Goal: Information Seeking & Learning: Learn about a topic

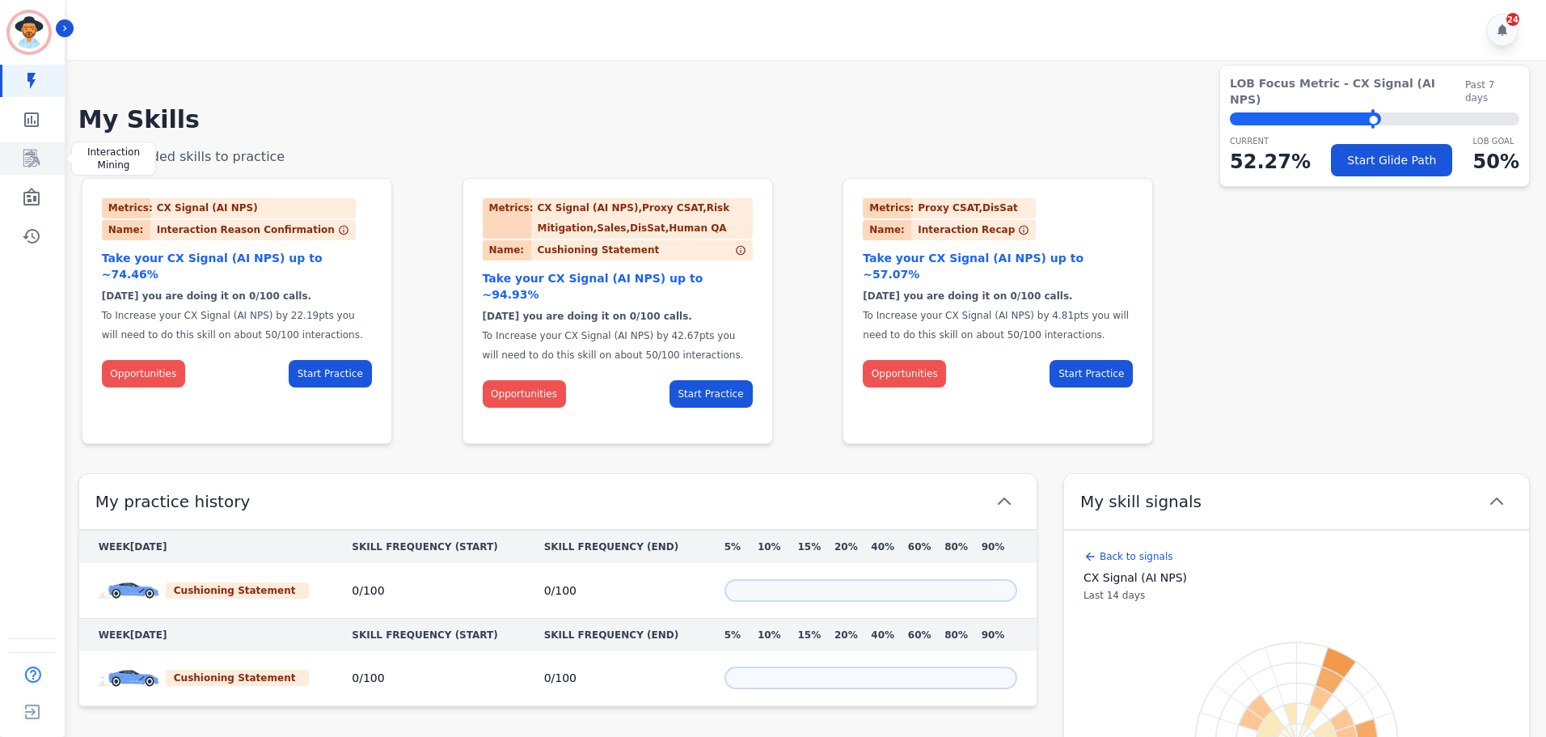
click at [32, 164] on icon "Sidebar" at bounding box center [32, 158] width 13 height 15
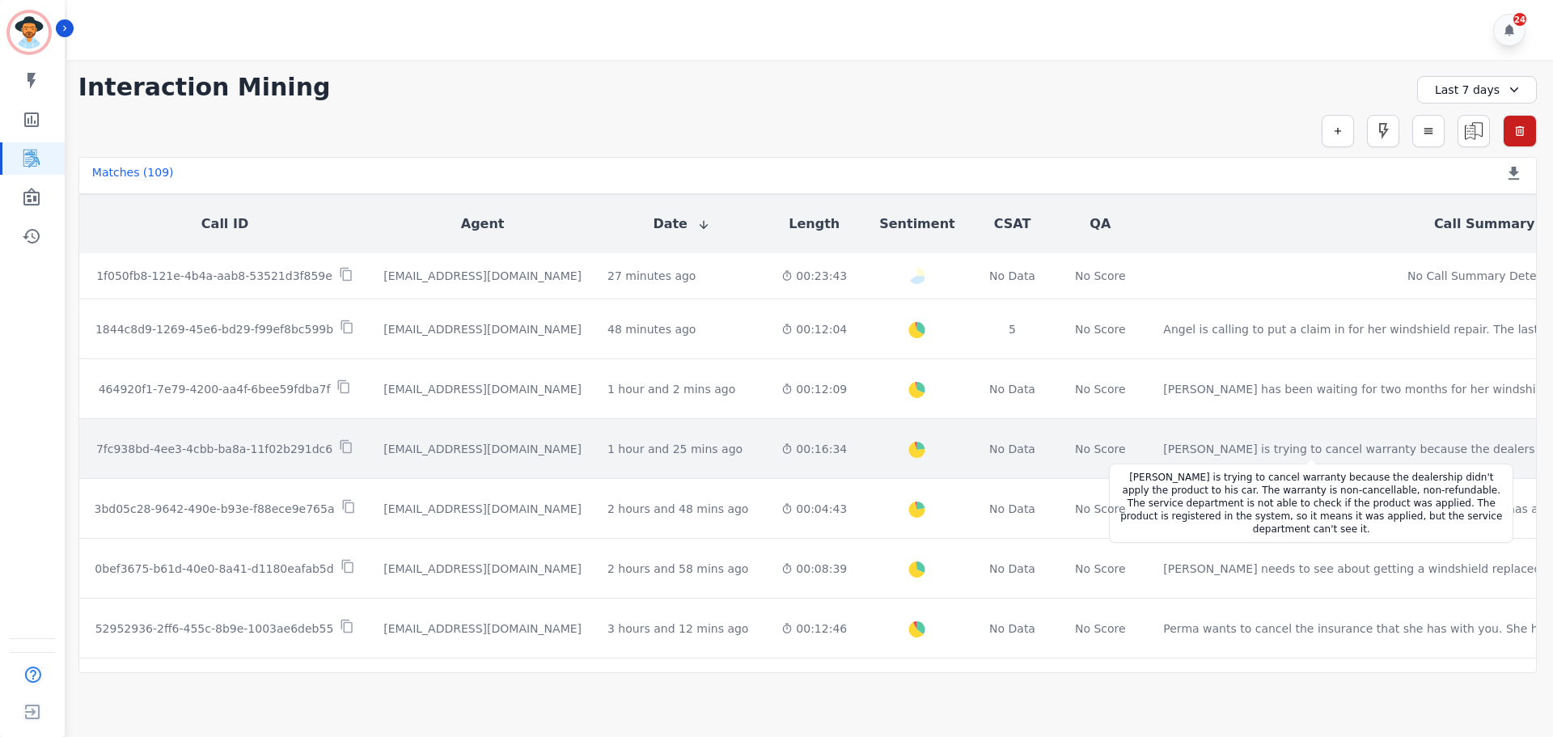
click at [1163, 446] on div "[PERSON_NAME] is trying to cancel warranty because the dealership didn't apply …" at bounding box center [1462, 449] width 599 height 16
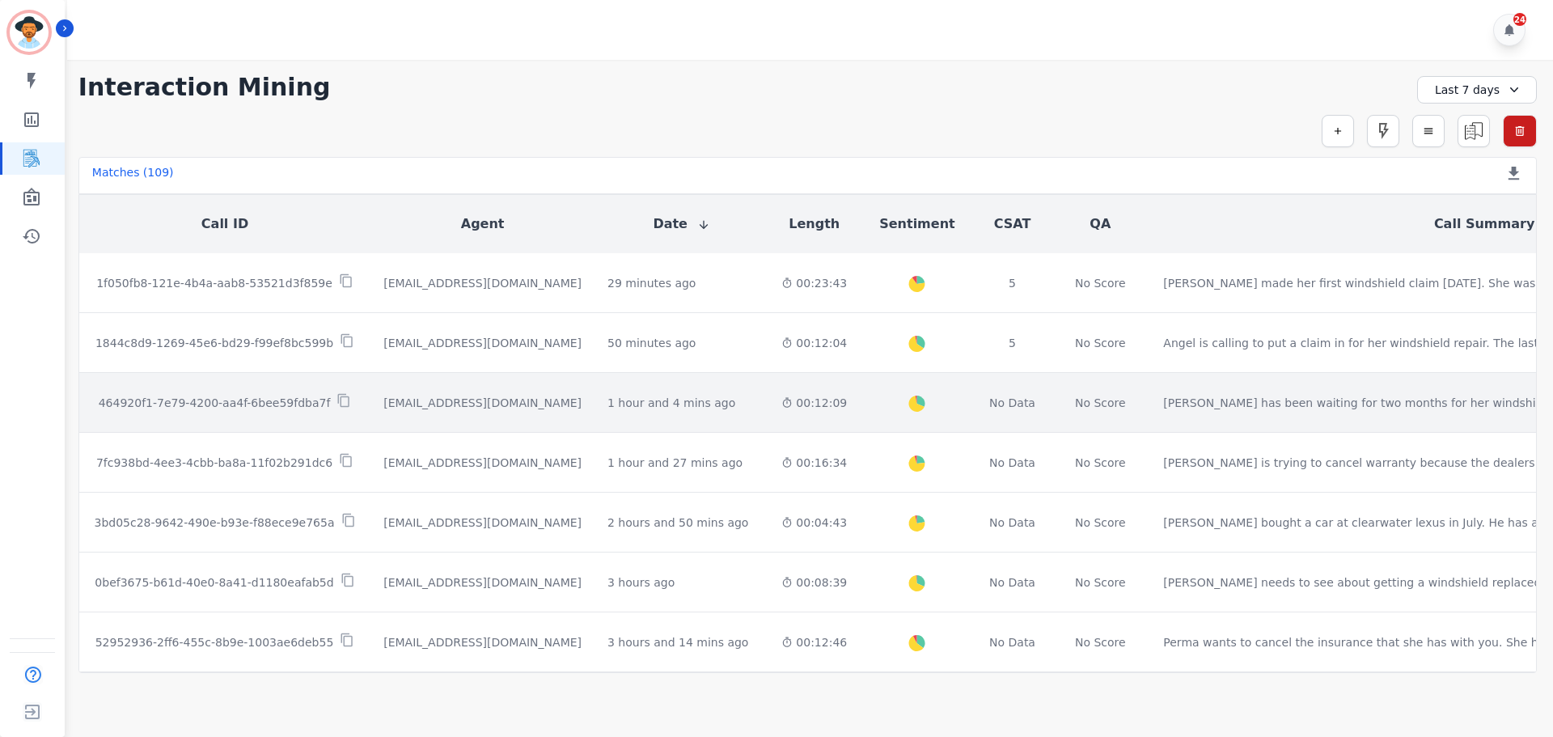
click at [1150, 402] on td "[PERSON_NAME] has been waiting for two months for her windshield to be repaired…" at bounding box center [1484, 403] width 668 height 60
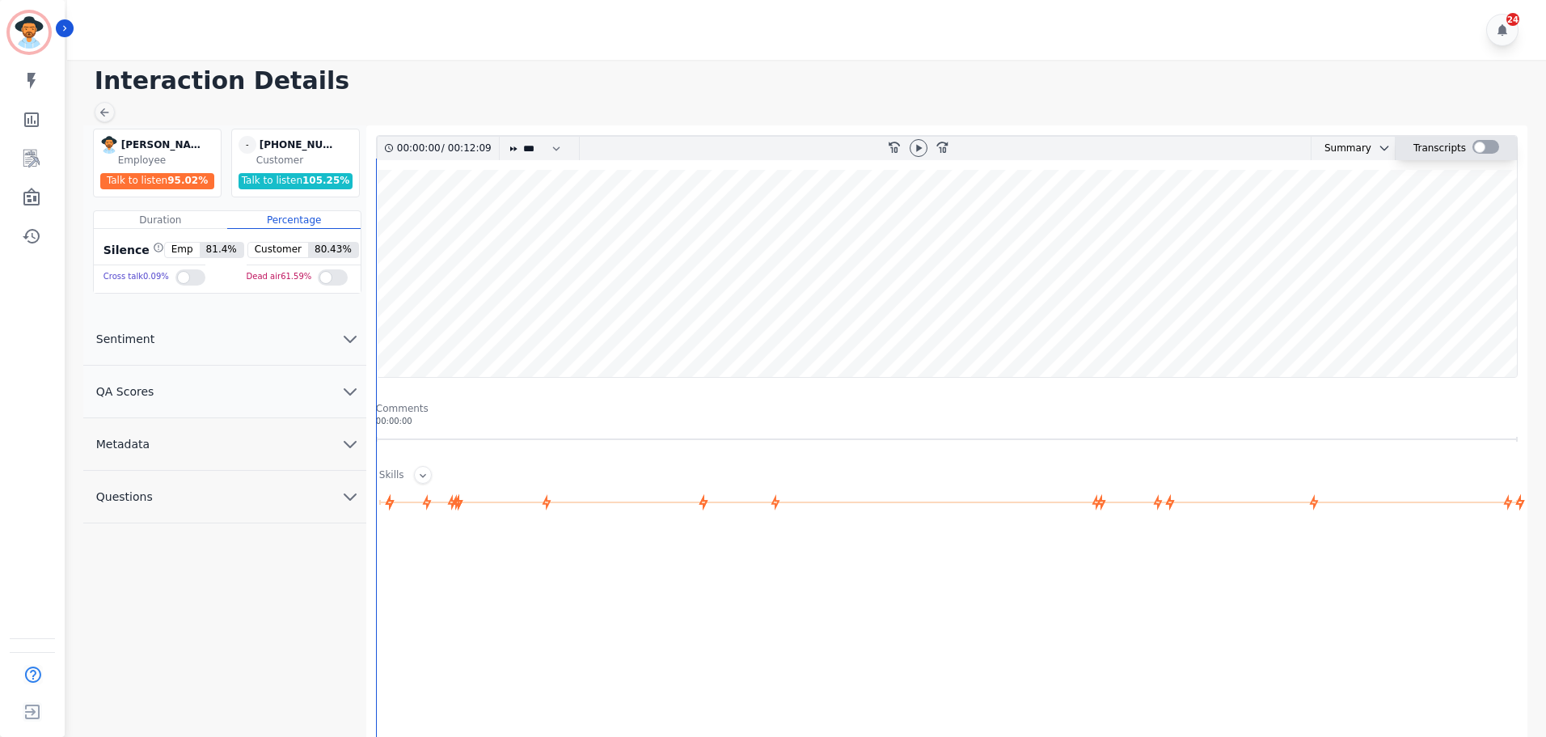
click at [1485, 143] on div at bounding box center [1486, 147] width 27 height 14
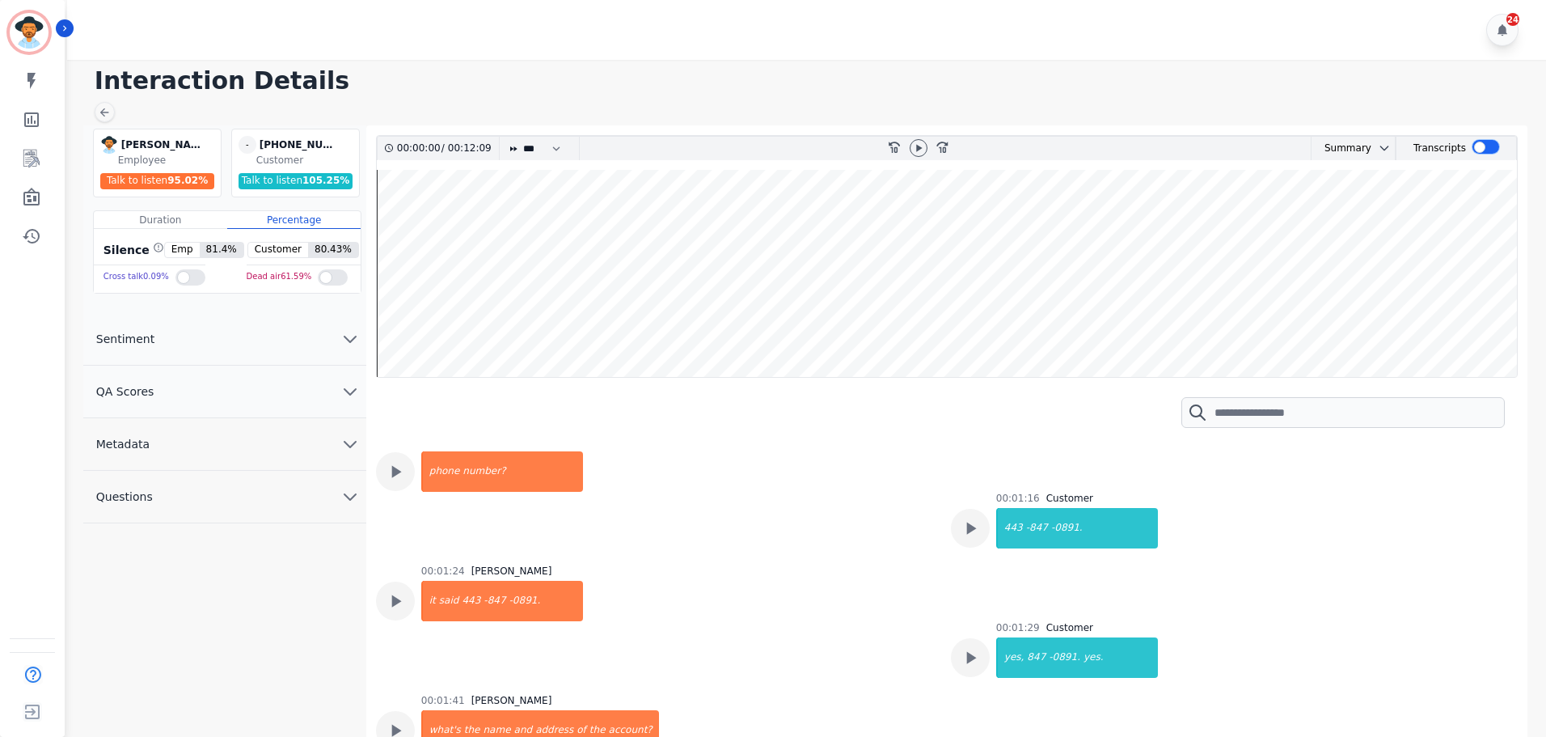
scroll to position [1051, 0]
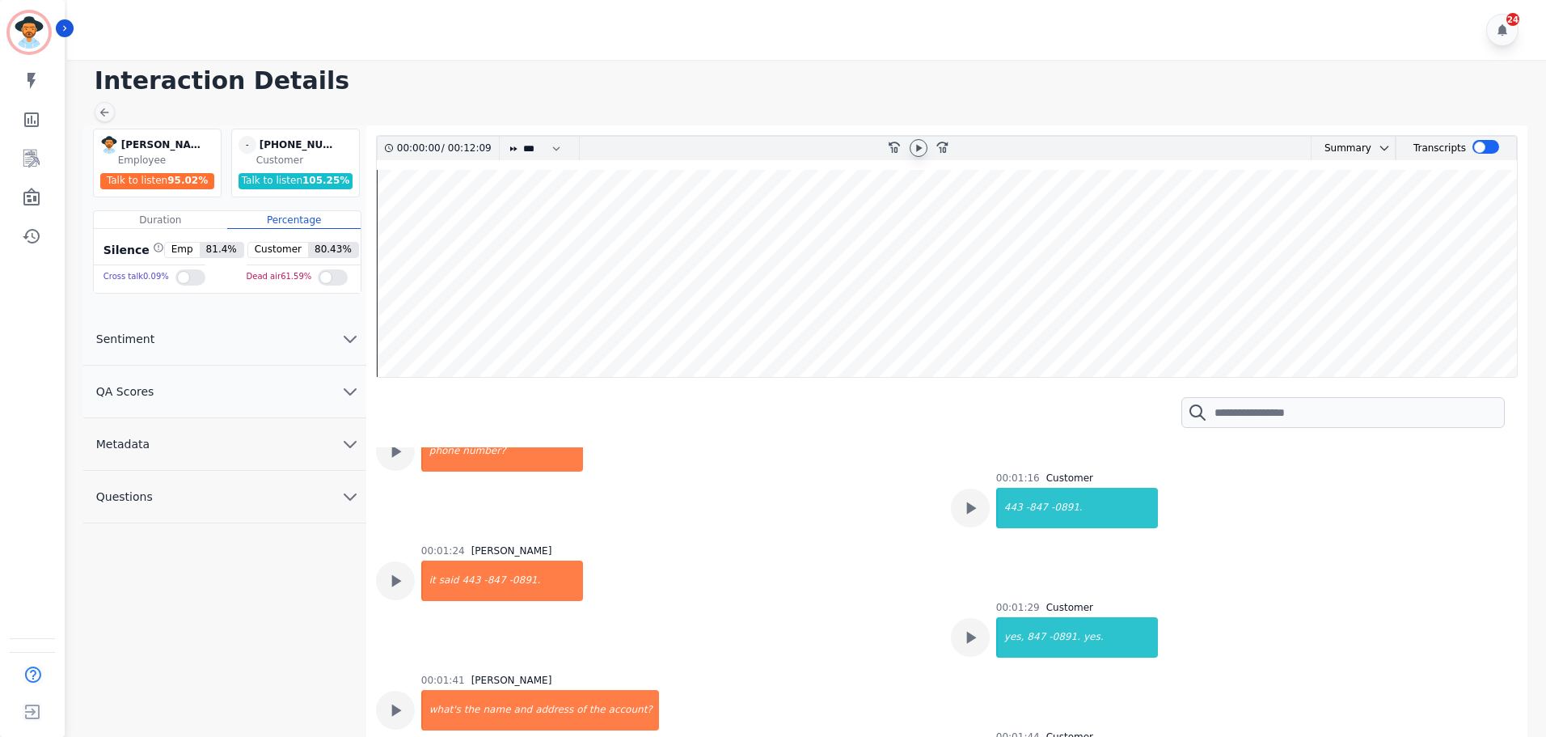
click at [923, 152] on icon at bounding box center [918, 148] width 13 height 13
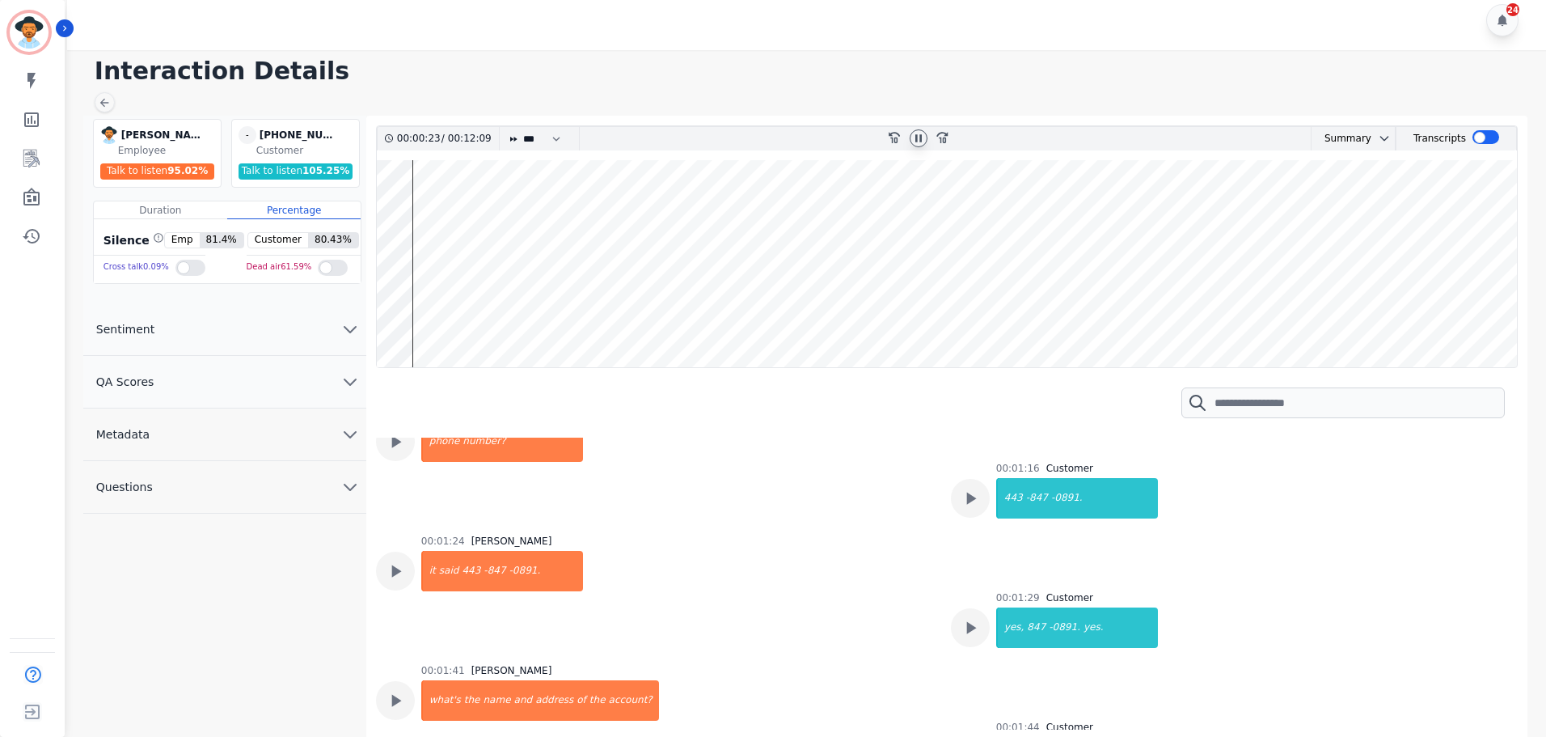
scroll to position [12, 0]
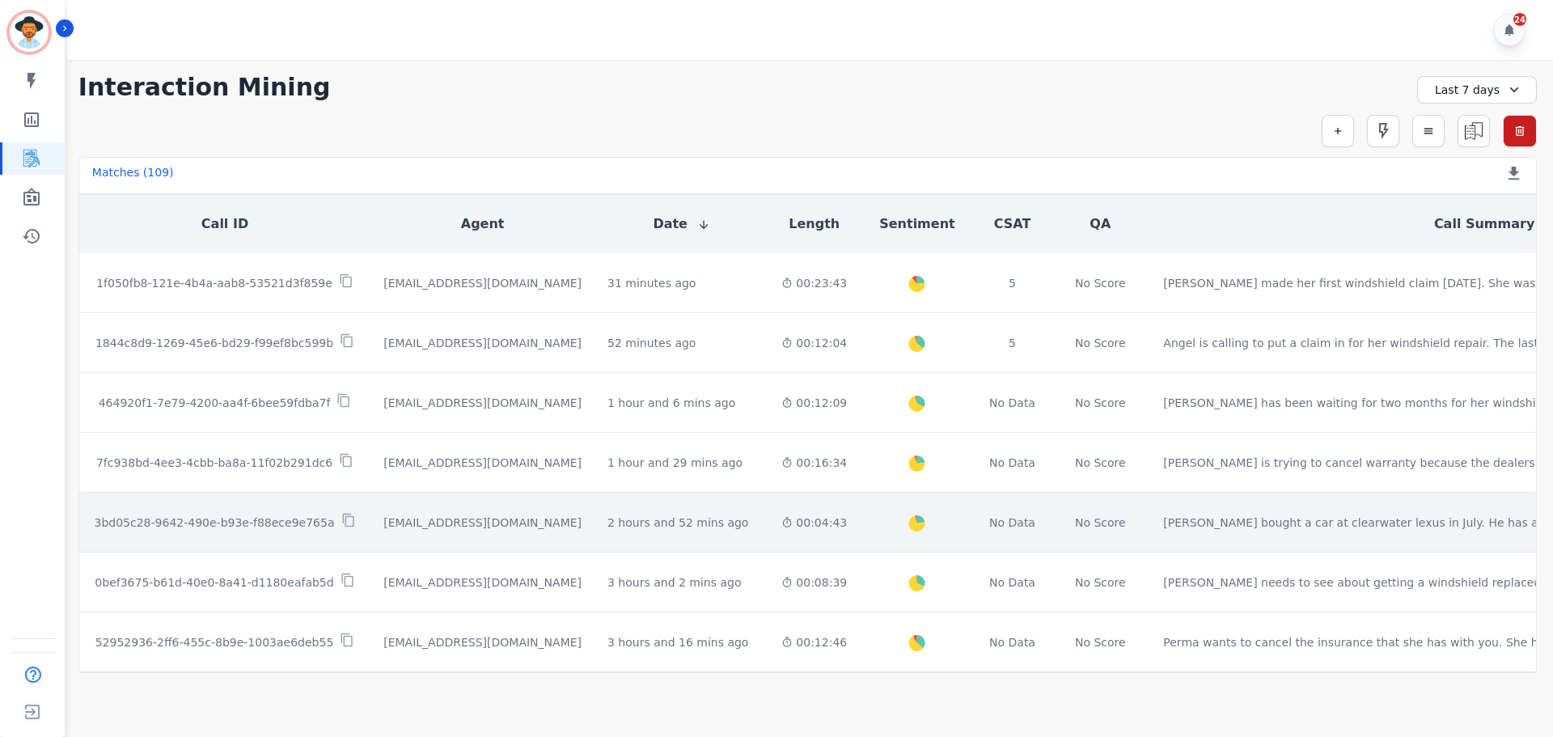
click at [271, 520] on p "3bd05c28-9642-490e-b93e-f88ece9e765a" at bounding box center [215, 522] width 240 height 16
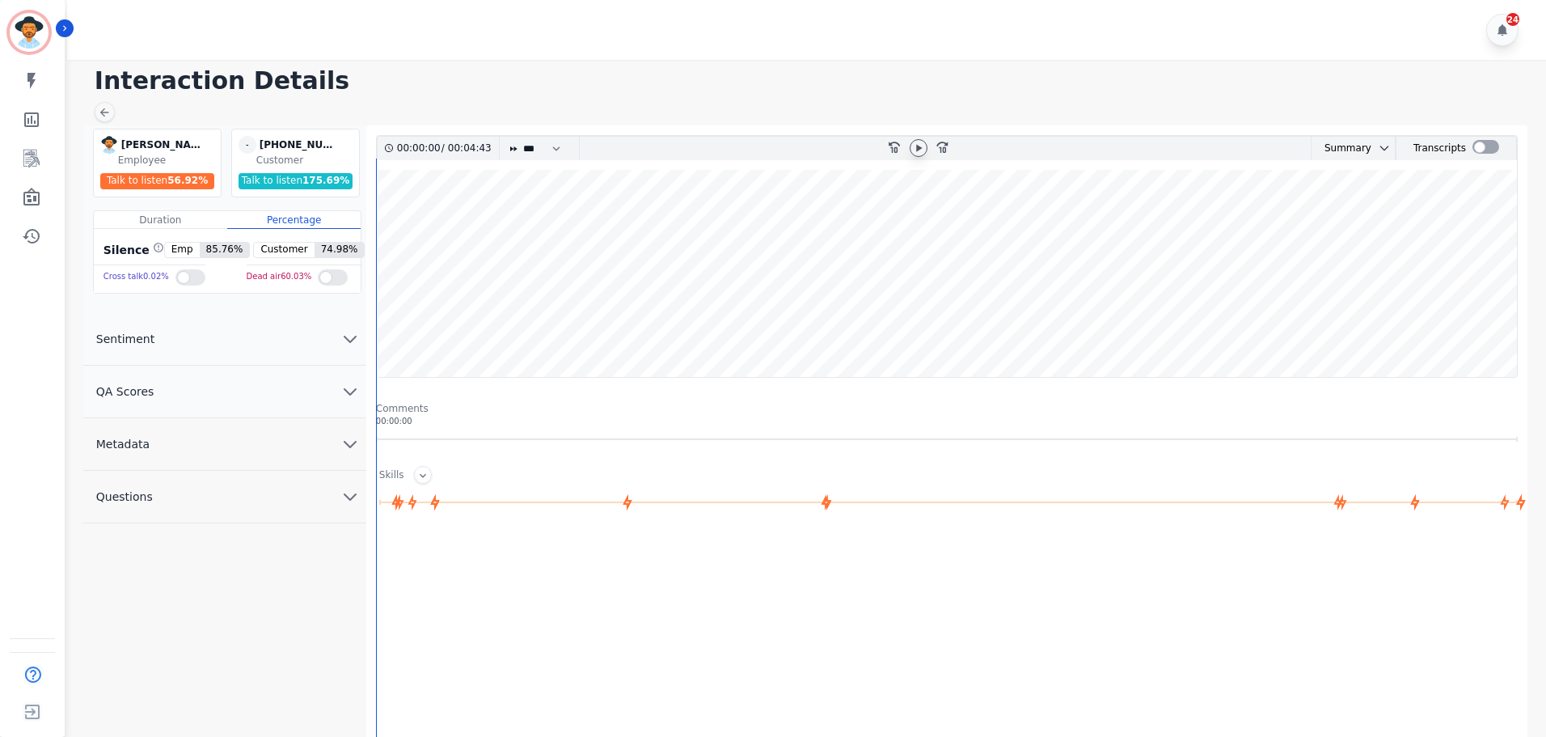
click at [912, 152] on icon at bounding box center [918, 148] width 13 height 13
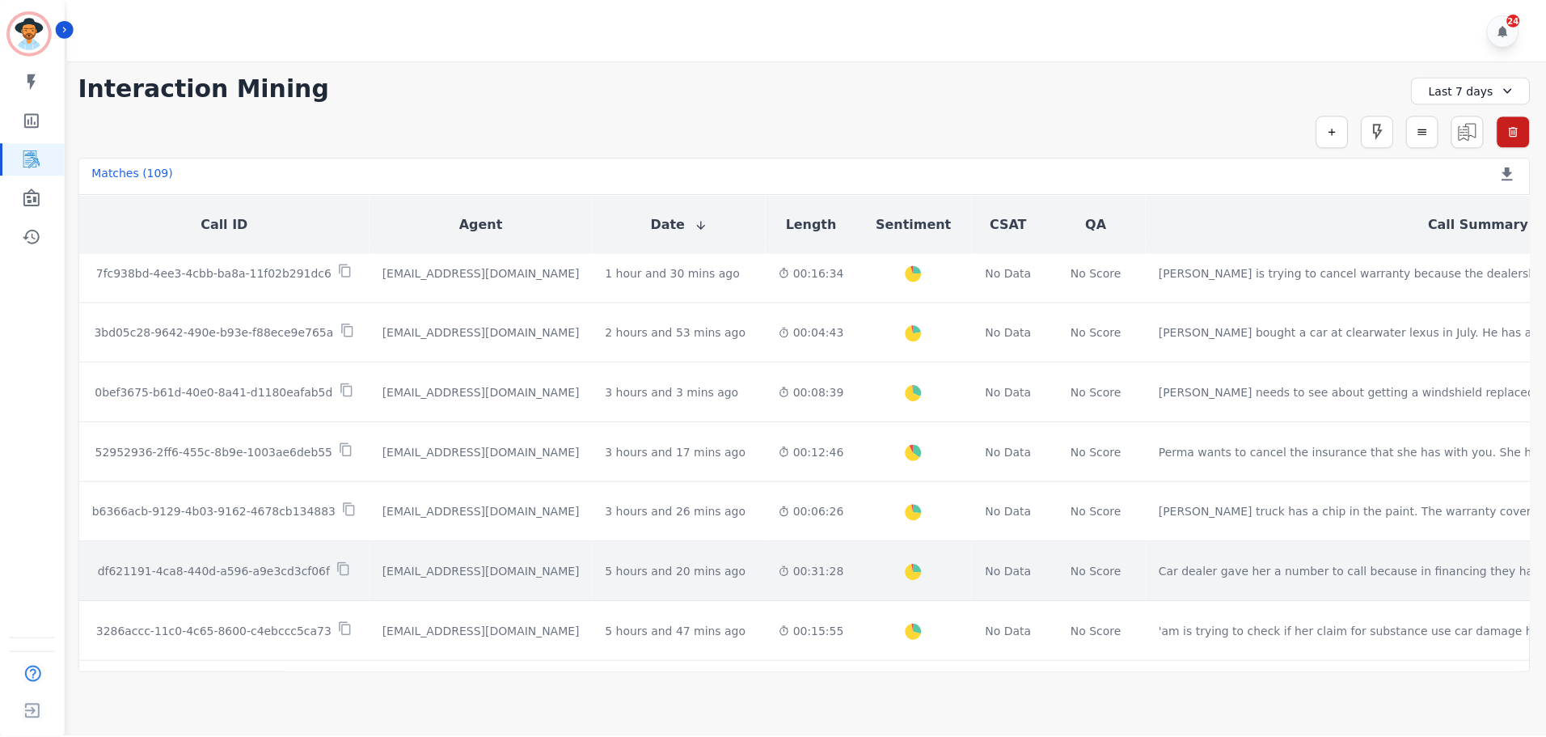
scroll to position [162, 0]
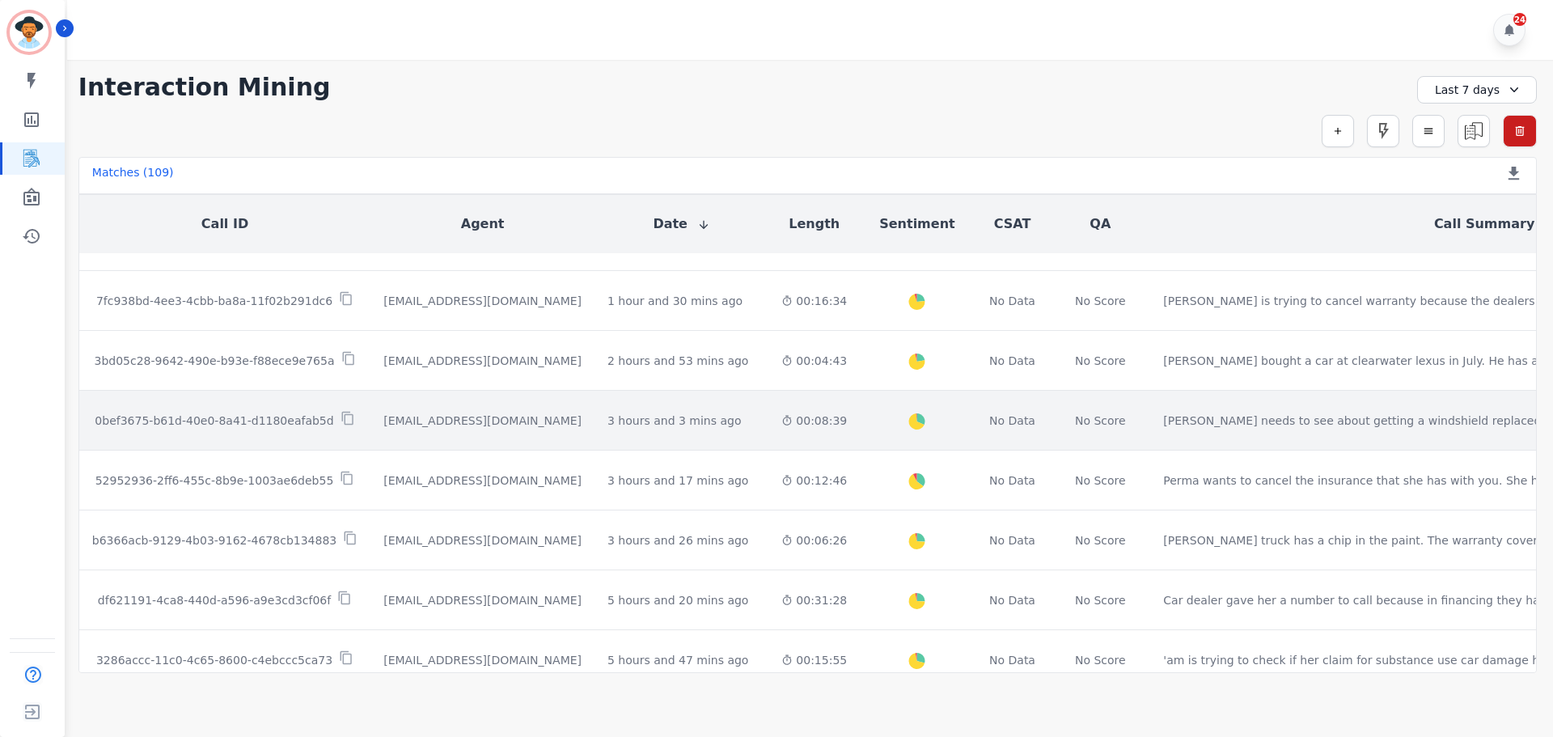
click at [430, 421] on div "[EMAIL_ADDRESS][DOMAIN_NAME]" at bounding box center [482, 420] width 198 height 16
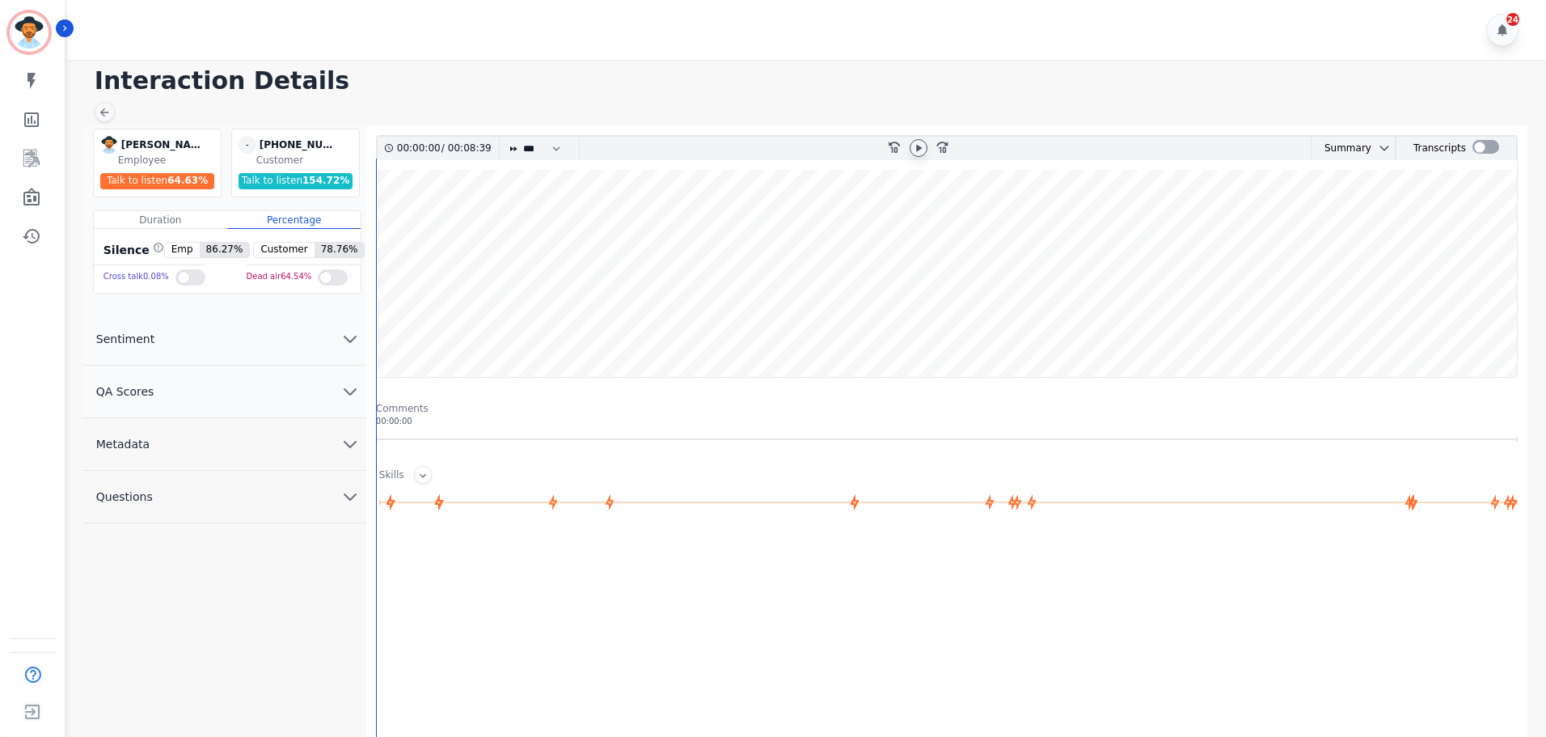
click at [911, 149] on div at bounding box center [919, 148] width 18 height 18
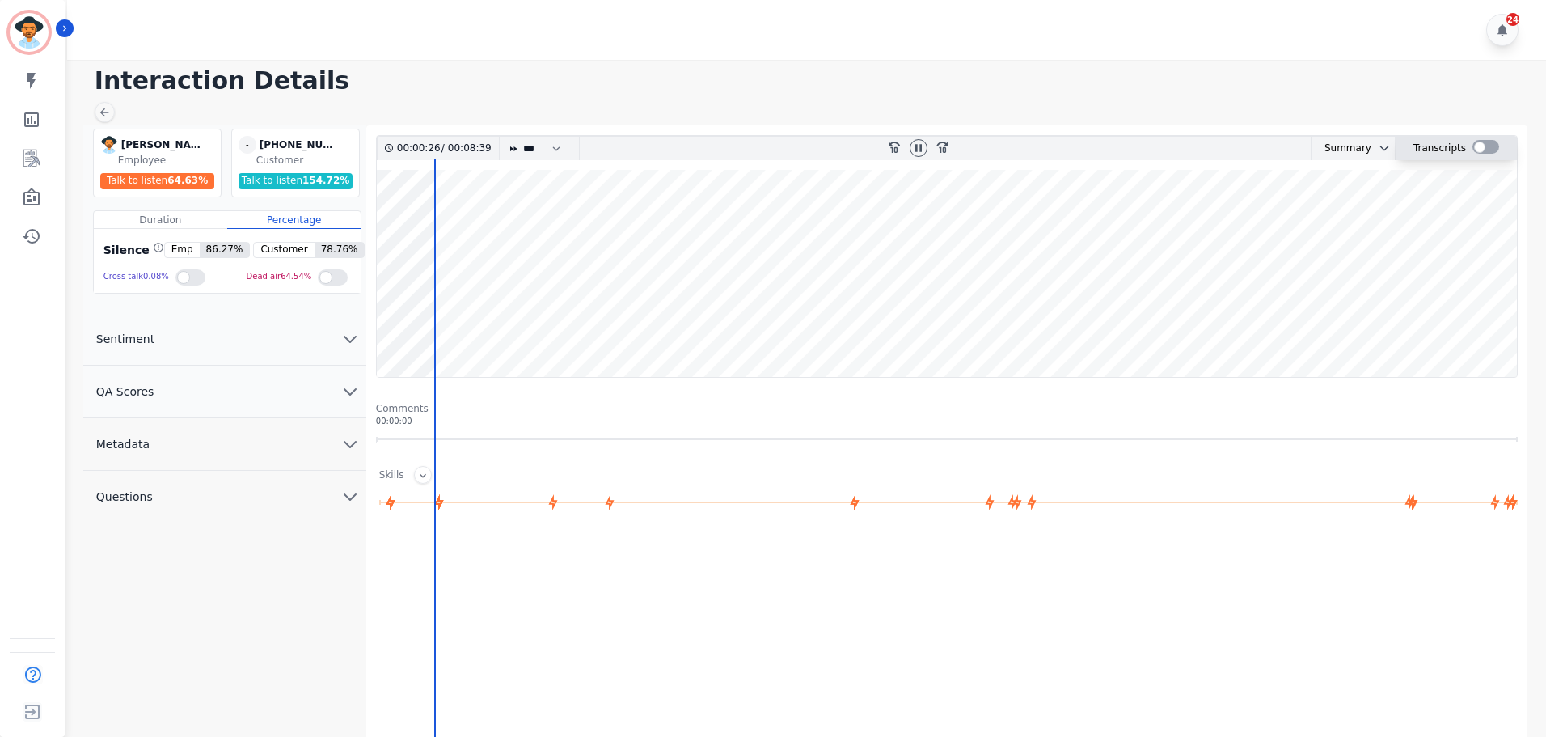
click at [1480, 148] on div at bounding box center [1486, 147] width 27 height 14
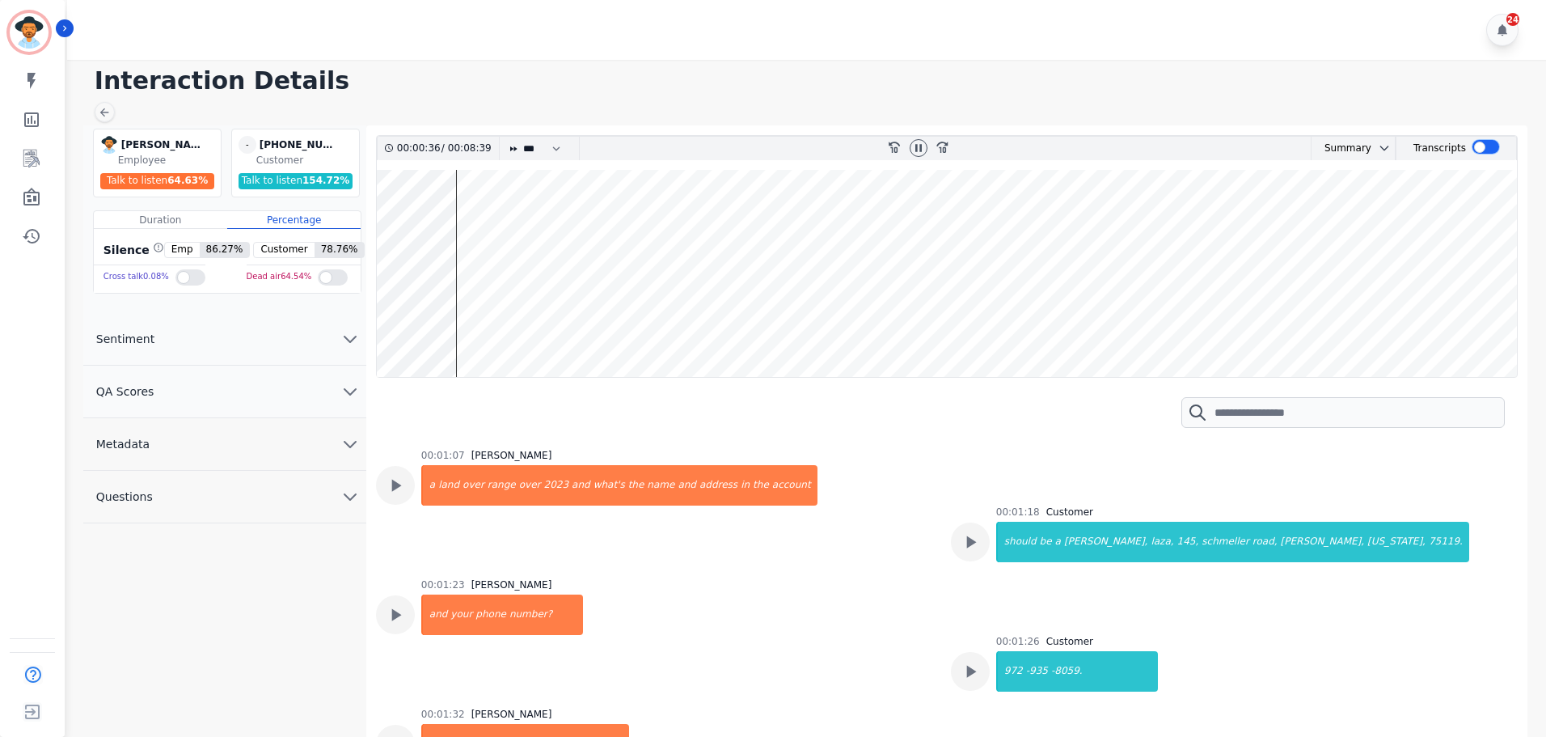
scroll to position [856, 0]
